Goal: Find contact information: Find contact information

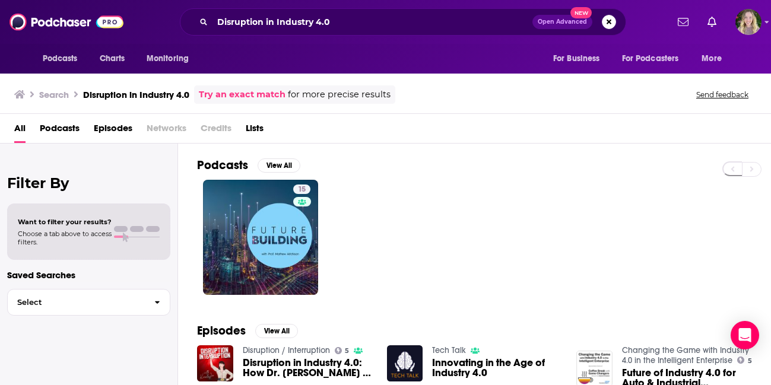
scroll to position [20, 0]
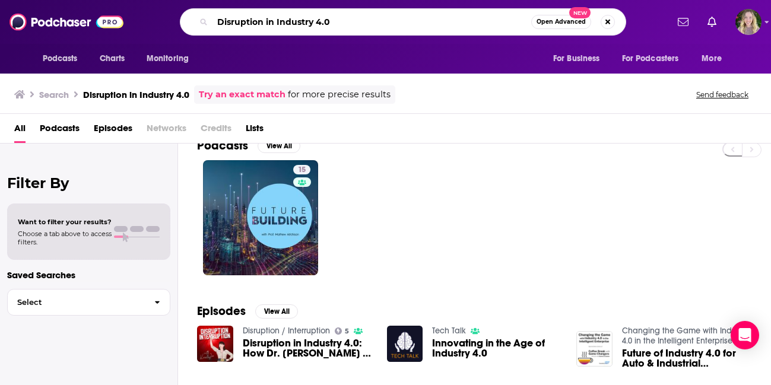
click at [345, 18] on input "Disruption in Industry 4.0" at bounding box center [371, 21] width 319 height 19
drag, startPoint x: 345, startPoint y: 30, endPoint x: 287, endPoint y: -11, distance: 70.3
click at [287, 0] on html "Podcasts Charts Monitoring Disruption in Industry 4.0 Open Advanced New For Bus…" at bounding box center [385, 192] width 771 height 385
type input "Earthlings 2.0"
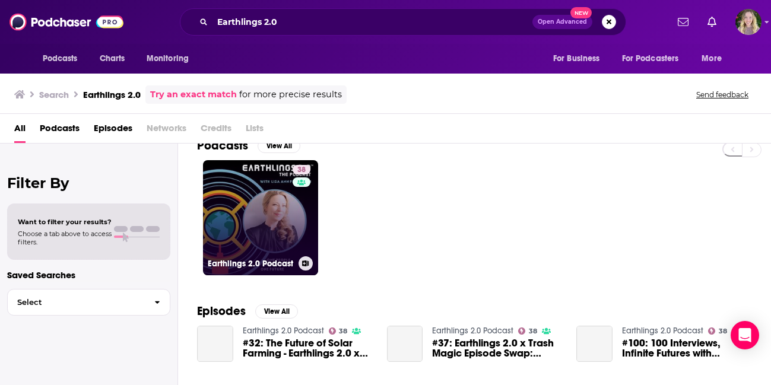
click at [246, 211] on link "38 Earthlings 2.0 Podcast" at bounding box center [260, 217] width 115 height 115
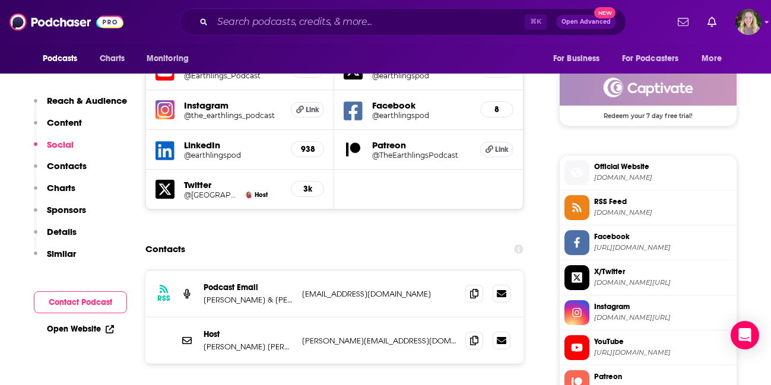
scroll to position [866, 0]
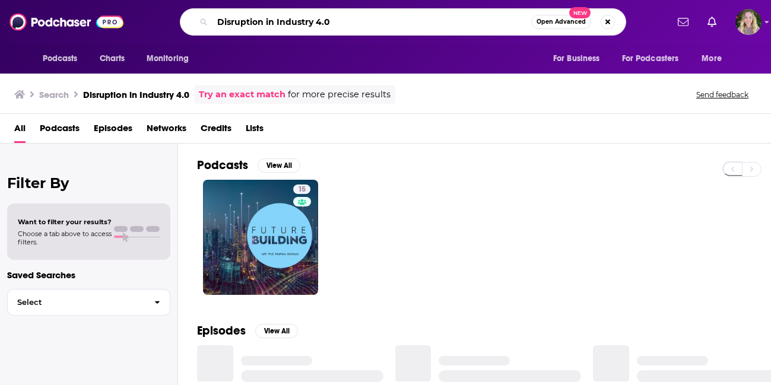
click at [405, 24] on input "Disruption in Industry 4.0" at bounding box center [371, 21] width 319 height 19
drag, startPoint x: 405, startPoint y: 24, endPoint x: 366, endPoint y: -15, distance: 55.4
click at [366, 0] on html "Podcasts Charts Monitoring Disruption in Industry 4.0 Open Advanced New For Bus…" at bounding box center [385, 192] width 771 height 385
type input "Watts Up Renewables"
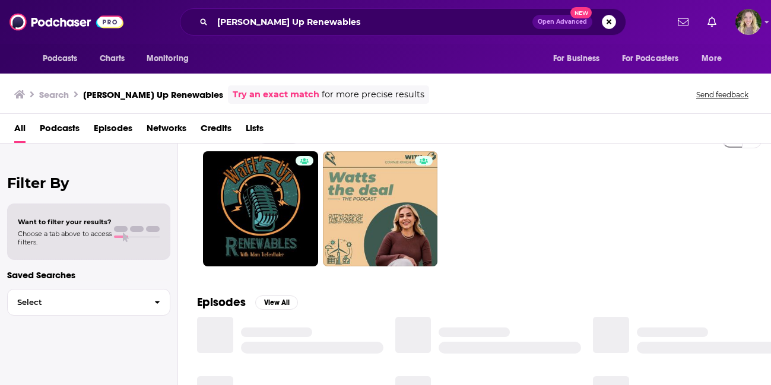
scroll to position [11, 0]
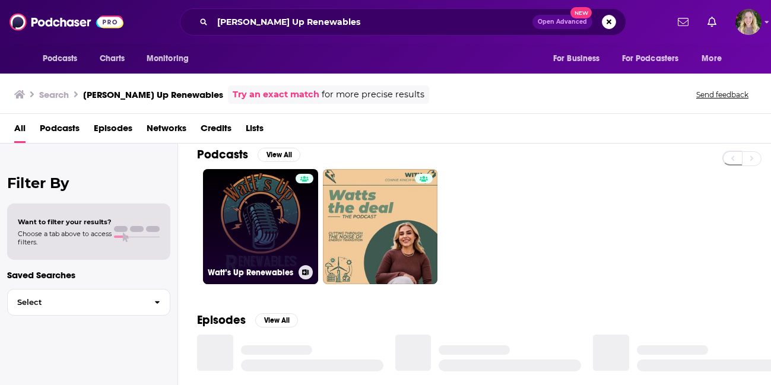
click at [275, 220] on link "Watt’s Up Renewables" at bounding box center [260, 226] width 115 height 115
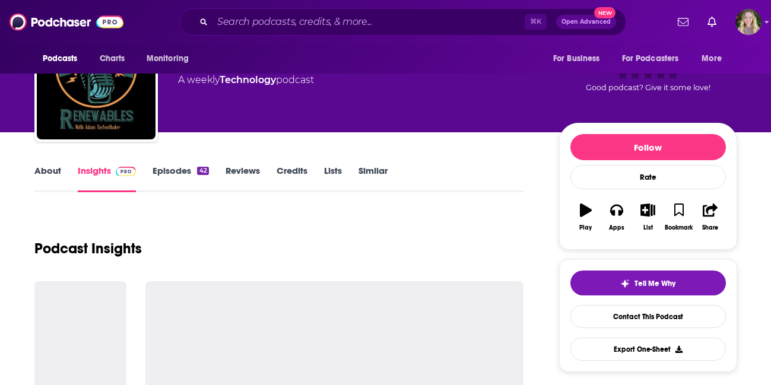
scroll to position [256, 0]
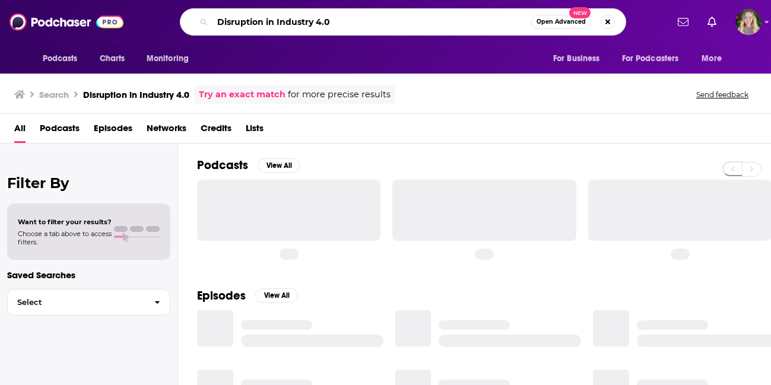
click at [365, 20] on input "Disruption in Industry 4.0" at bounding box center [371, 21] width 319 height 19
drag, startPoint x: 365, startPoint y: 21, endPoint x: 295, endPoint y: -9, distance: 76.2
click at [295, 0] on html "Podcasts Charts Monitoring Disruption in Industry 4.0 Open Advanced New For Bus…" at bounding box center [385, 192] width 771 height 385
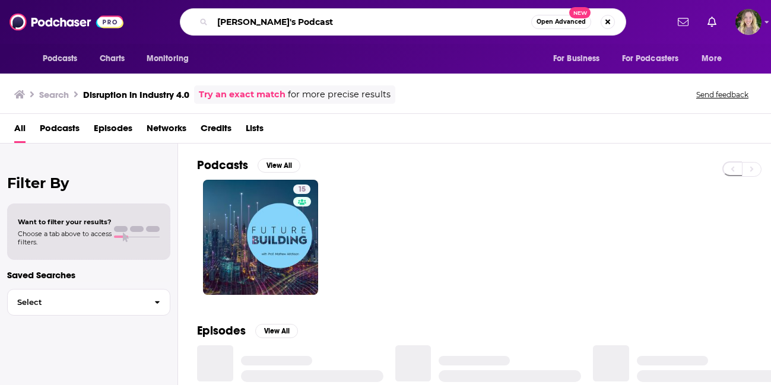
type input "[PERSON_NAME]'s Podcast"
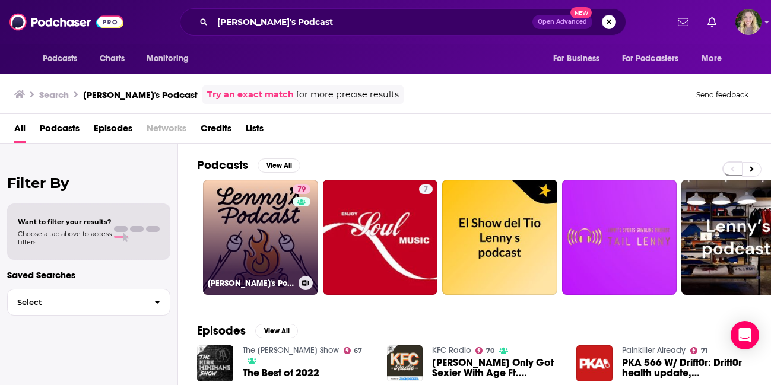
click at [259, 213] on link "79 [PERSON_NAME]'s Podcast: Product | Career | Growth" at bounding box center [260, 237] width 115 height 115
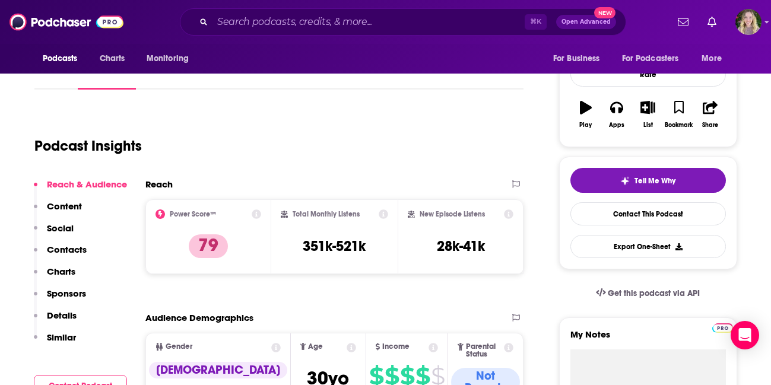
scroll to position [206, 0]
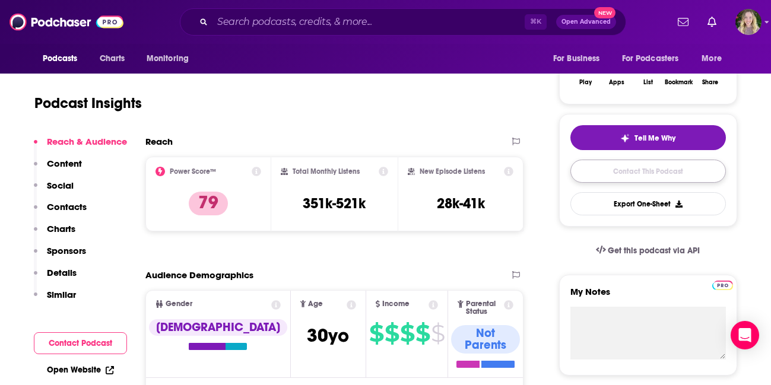
click at [657, 164] on link "Contact This Podcast" at bounding box center [647, 171] width 155 height 23
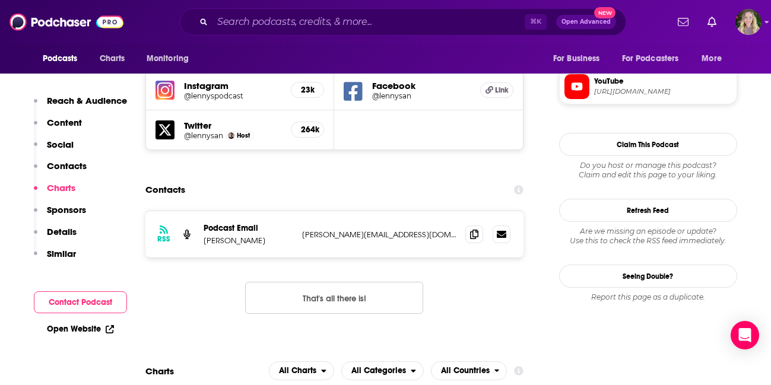
scroll to position [1106, 0]
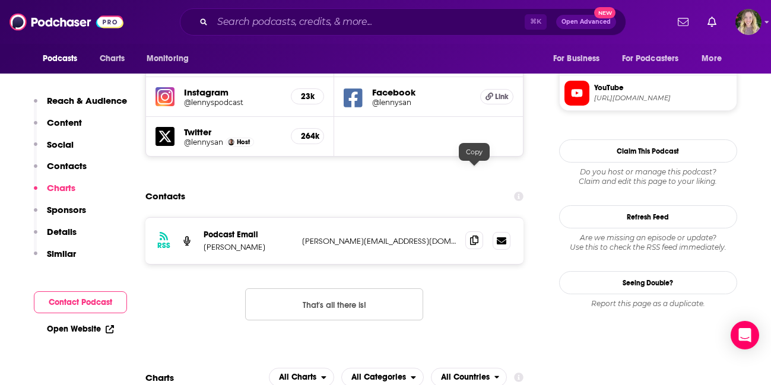
click at [472, 235] on icon at bounding box center [474, 239] width 8 height 9
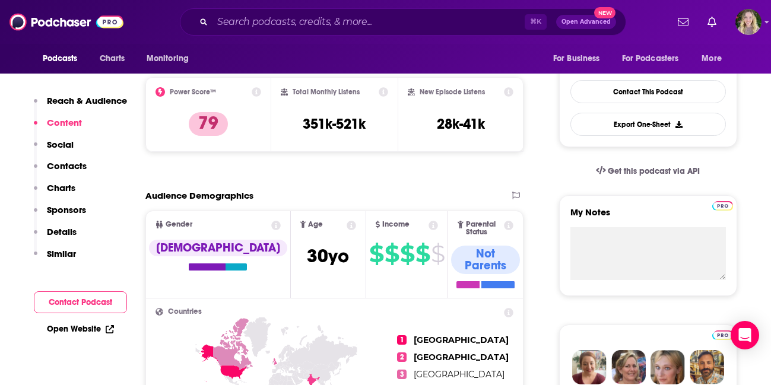
scroll to position [4, 0]
